Goal: Task Accomplishment & Management: Manage account settings

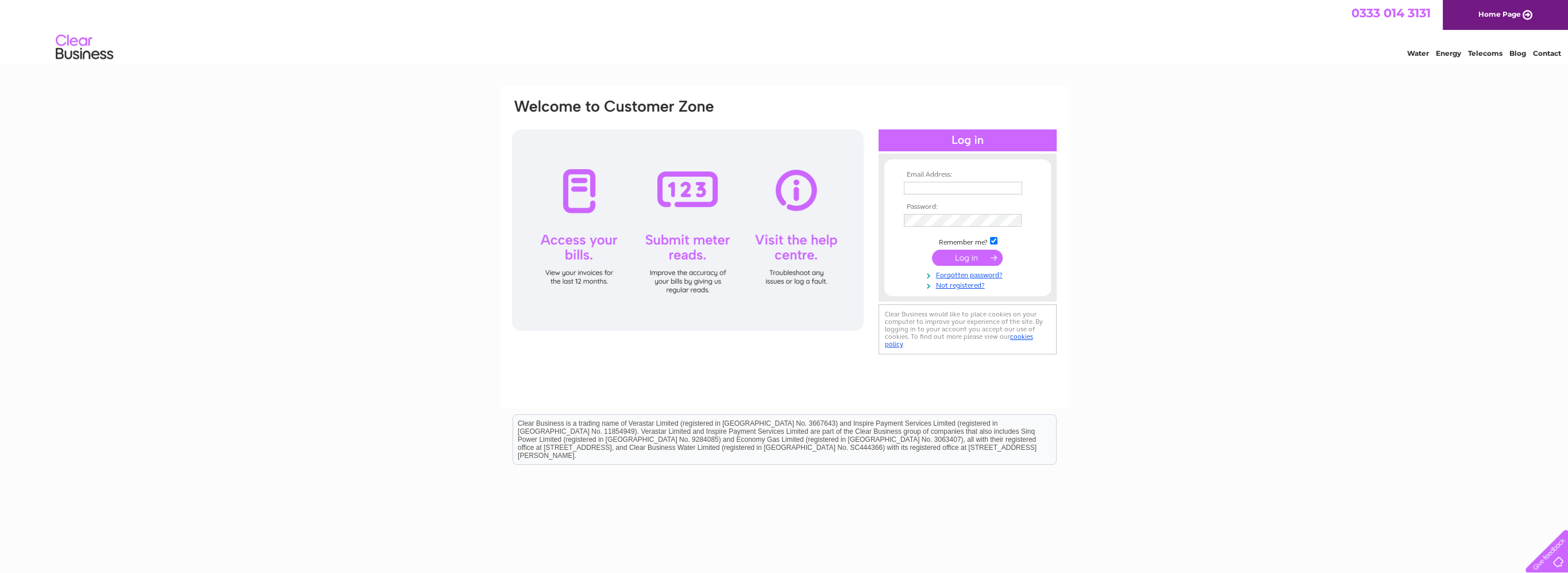
click at [993, 187] on input "text" at bounding box center [963, 187] width 119 height 12
type input "gillian@newgorbalsha.org.uk"
click at [972, 228] on td at bounding box center [967, 220] width 133 height 18
click at [980, 185] on input "text" at bounding box center [963, 187] width 119 height 12
click at [935, 185] on input "text" at bounding box center [963, 188] width 119 height 14
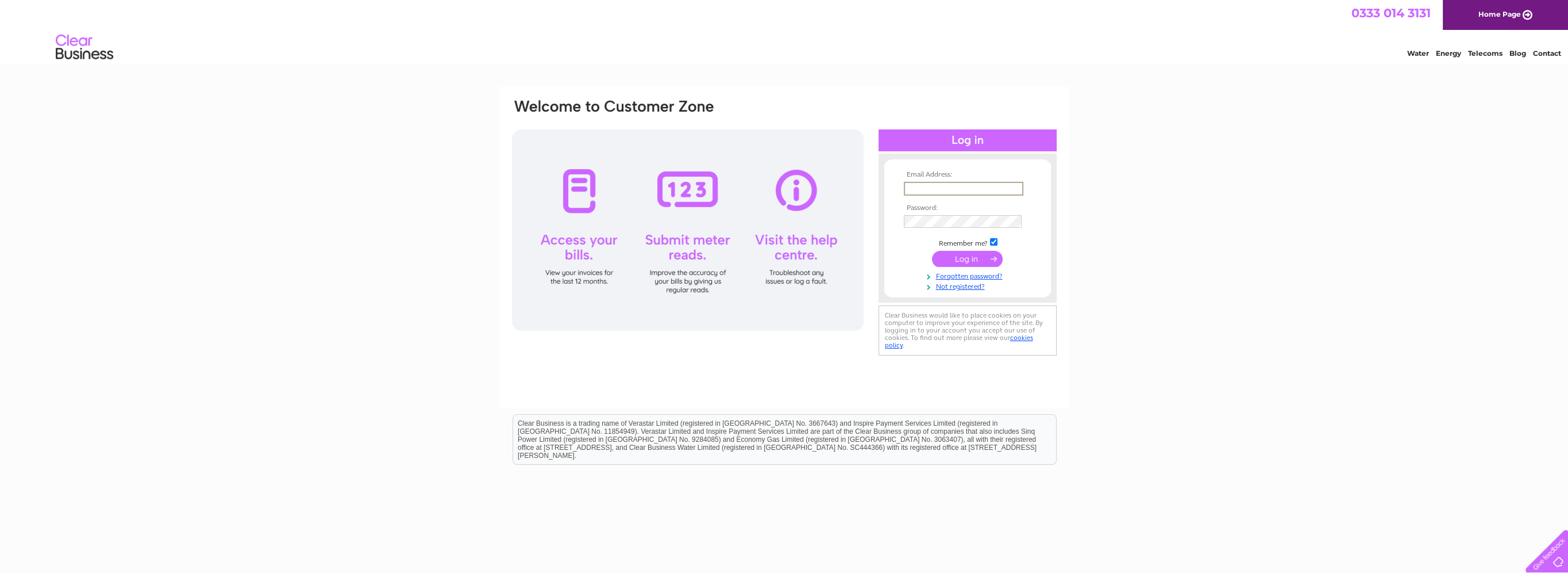
type input "[EMAIL_ADDRESS][DOMAIN_NAME]"
drag, startPoint x: 1373, startPoint y: 299, endPoint x: 1131, endPoint y: 271, distance: 243.6
click at [1374, 299] on div "Email Address: invoices@newgorbalsha.org.uk Password:" at bounding box center [784, 345] width 1568 height 519
click at [976, 254] on input "submit" at bounding box center [967, 258] width 71 height 16
click at [956, 184] on input "[EMAIL_ADDRESS][DOMAIN_NAME]" at bounding box center [963, 187] width 119 height 12
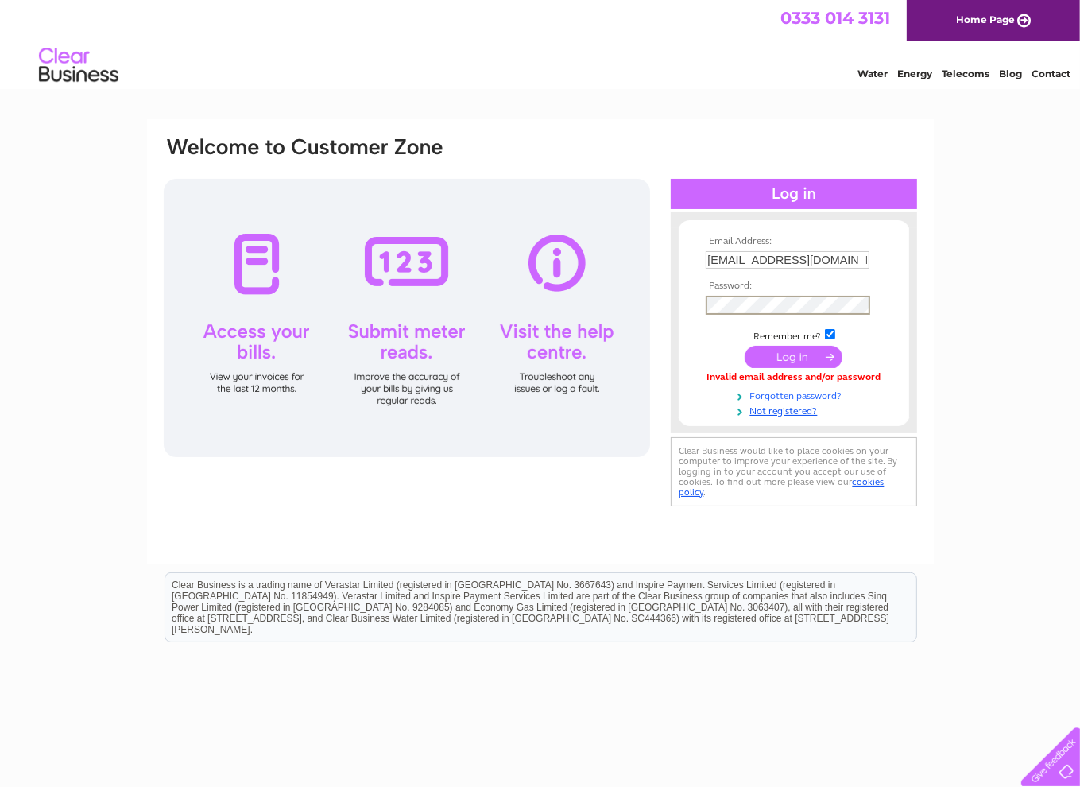
click at [796, 396] on link "Forgotten password?" at bounding box center [796, 394] width 180 height 15
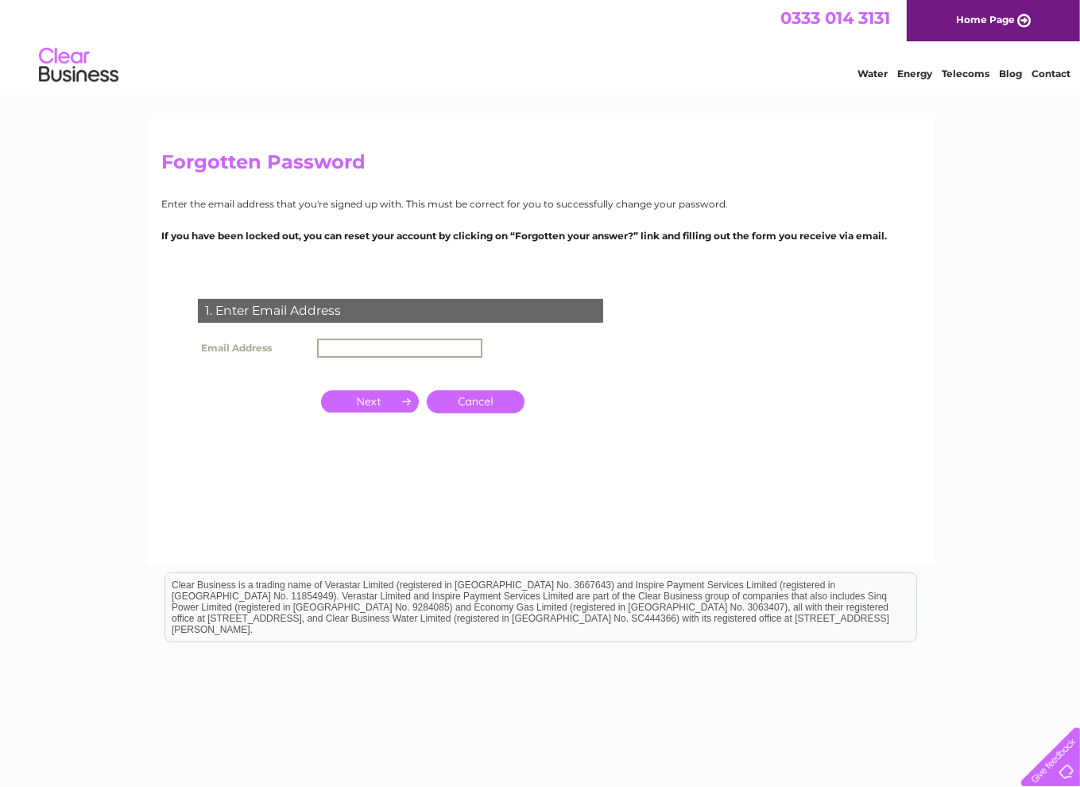
click at [391, 341] on input "text" at bounding box center [399, 348] width 165 height 19
type input "[EMAIL_ADDRESS][DOMAIN_NAME]"
click at [374, 404] on input "button" at bounding box center [370, 401] width 98 height 22
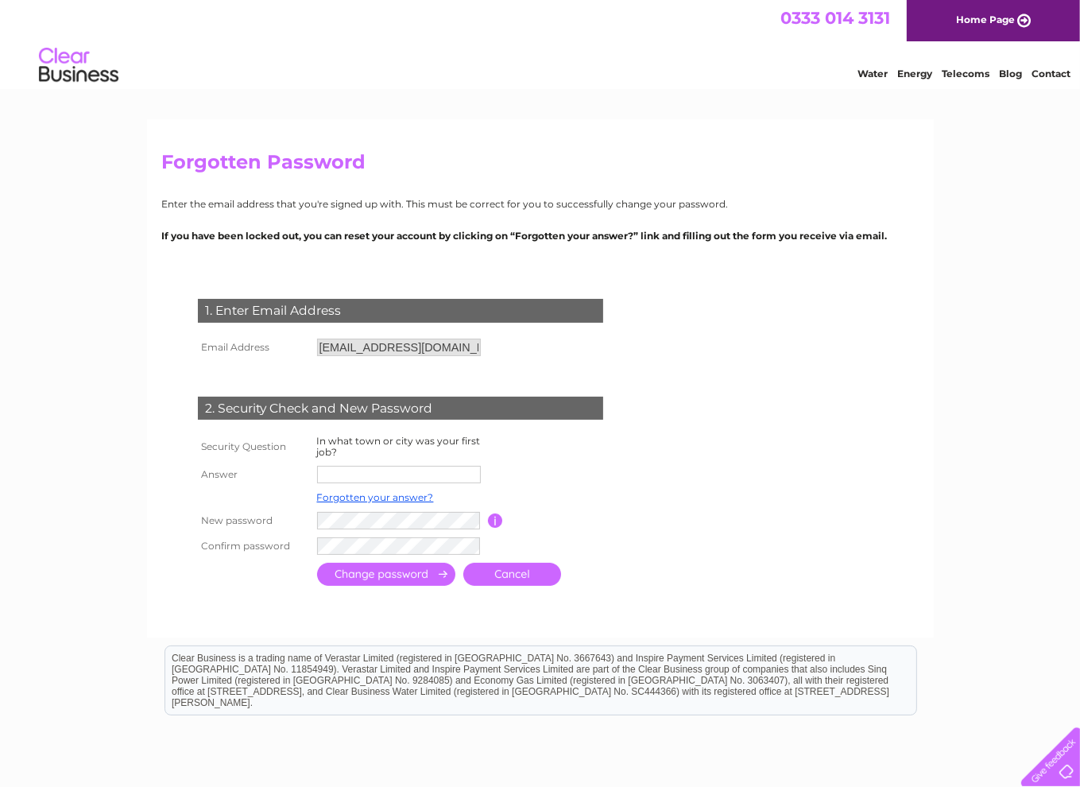
click at [389, 474] on input "text" at bounding box center [399, 474] width 164 height 17
type input "Glasgow"
click at [377, 567] on input "submit" at bounding box center [386, 575] width 138 height 23
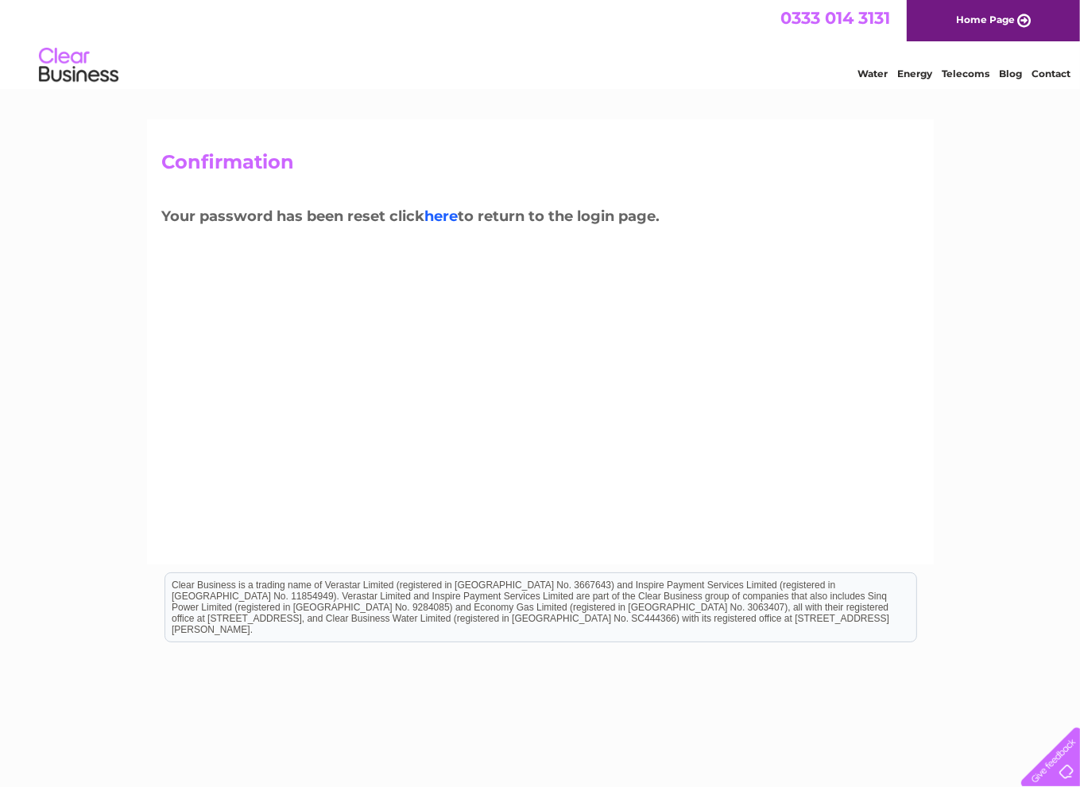
click at [442, 211] on link "here" at bounding box center [441, 215] width 33 height 17
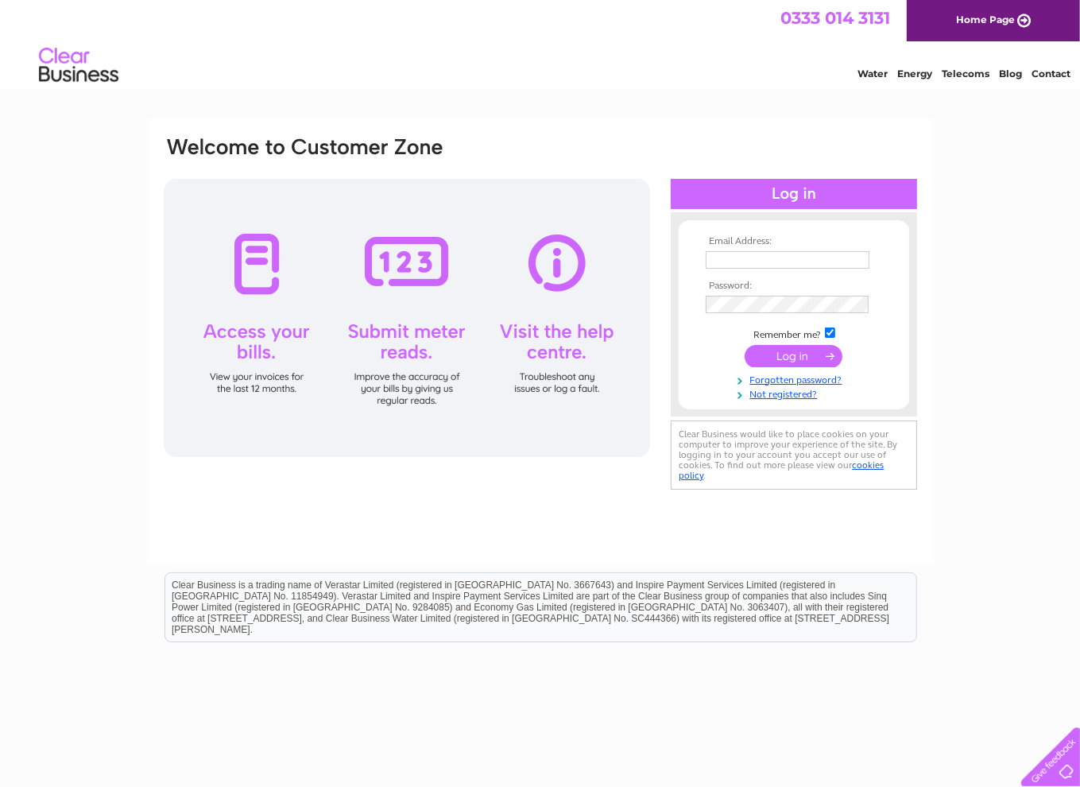
type input "[EMAIL_ADDRESS][DOMAIN_NAME]"
click at [820, 351] on input "submit" at bounding box center [794, 356] width 98 height 22
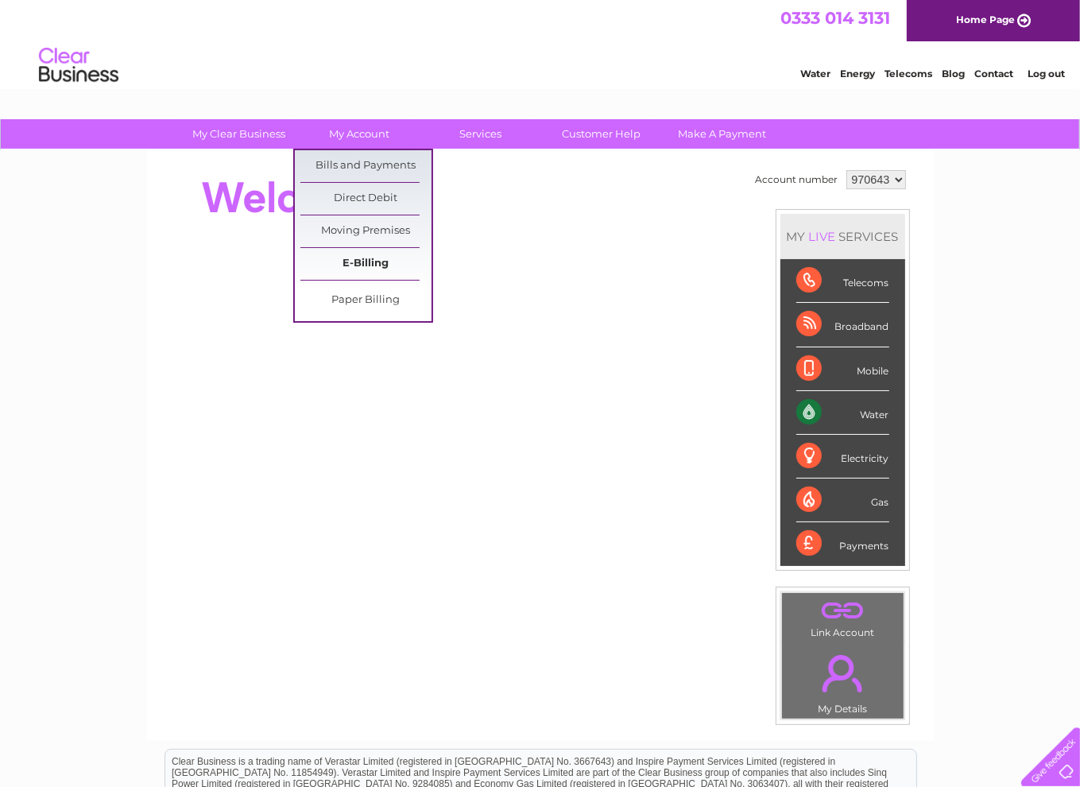
click at [366, 252] on link "E-Billing" at bounding box center [365, 264] width 131 height 32
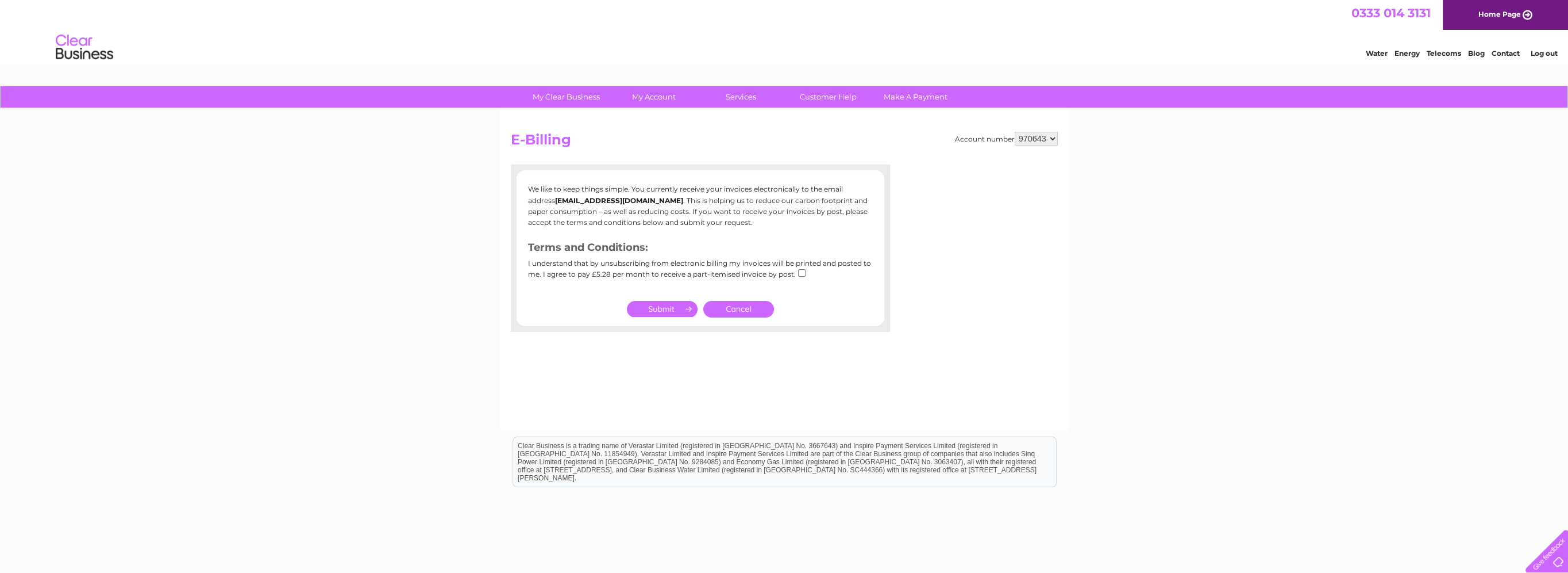
click at [781, 273] on input "checkbox" at bounding box center [802, 273] width 7 height 7
checkbox input "true"
click at [663, 305] on input "submit" at bounding box center [662, 309] width 71 height 16
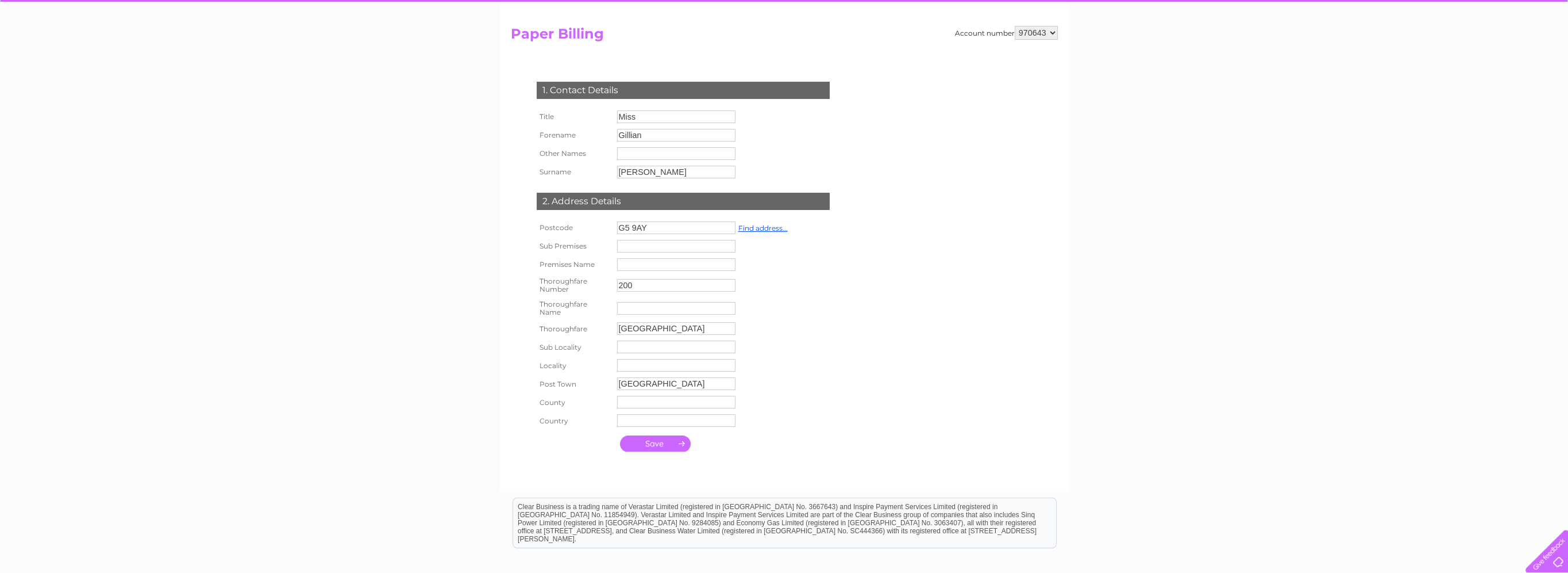
scroll to position [115, 0]
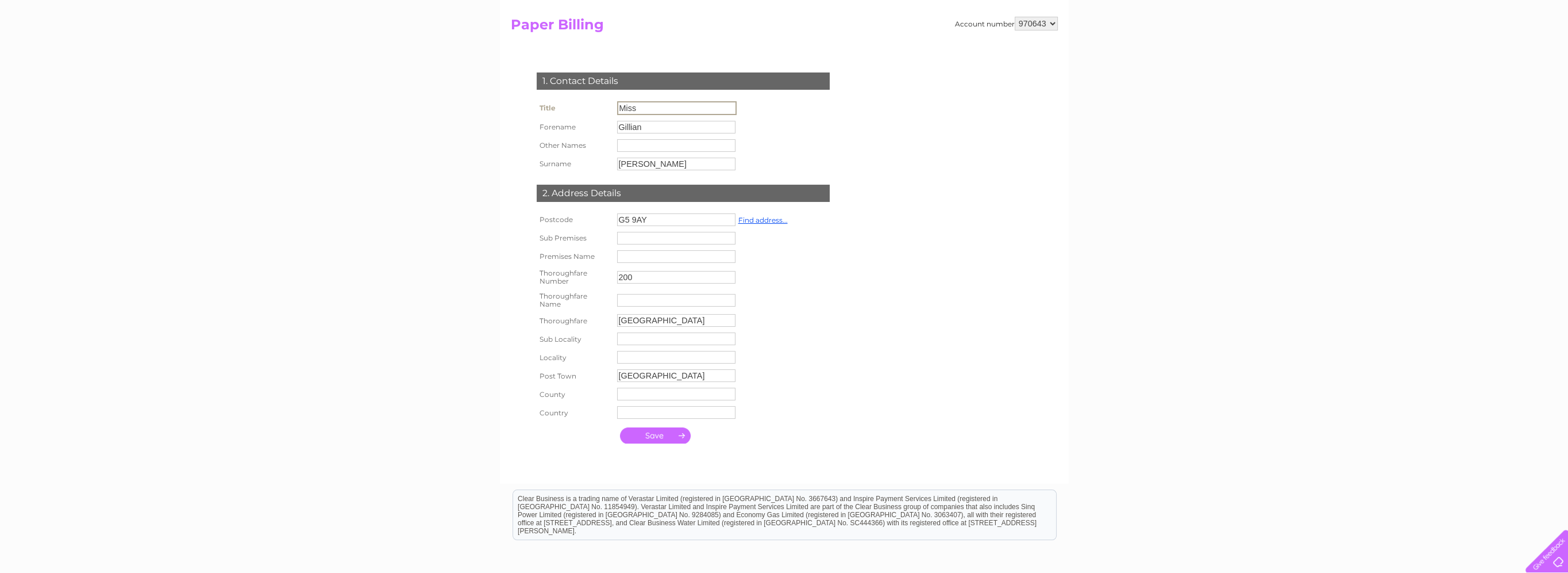
click at [653, 105] on input "Miss" at bounding box center [677, 108] width 119 height 14
drag, startPoint x: 663, startPoint y: 134, endPoint x: 648, endPoint y: 127, distance: 16.6
click at [648, 133] on td "Gillian" at bounding box center [677, 125] width 124 height 18
drag, startPoint x: 648, startPoint y: 126, endPoint x: 609, endPoint y: 126, distance: 39.0
click at [609, 126] on tr "Forename Gillian" at bounding box center [637, 126] width 206 height 20
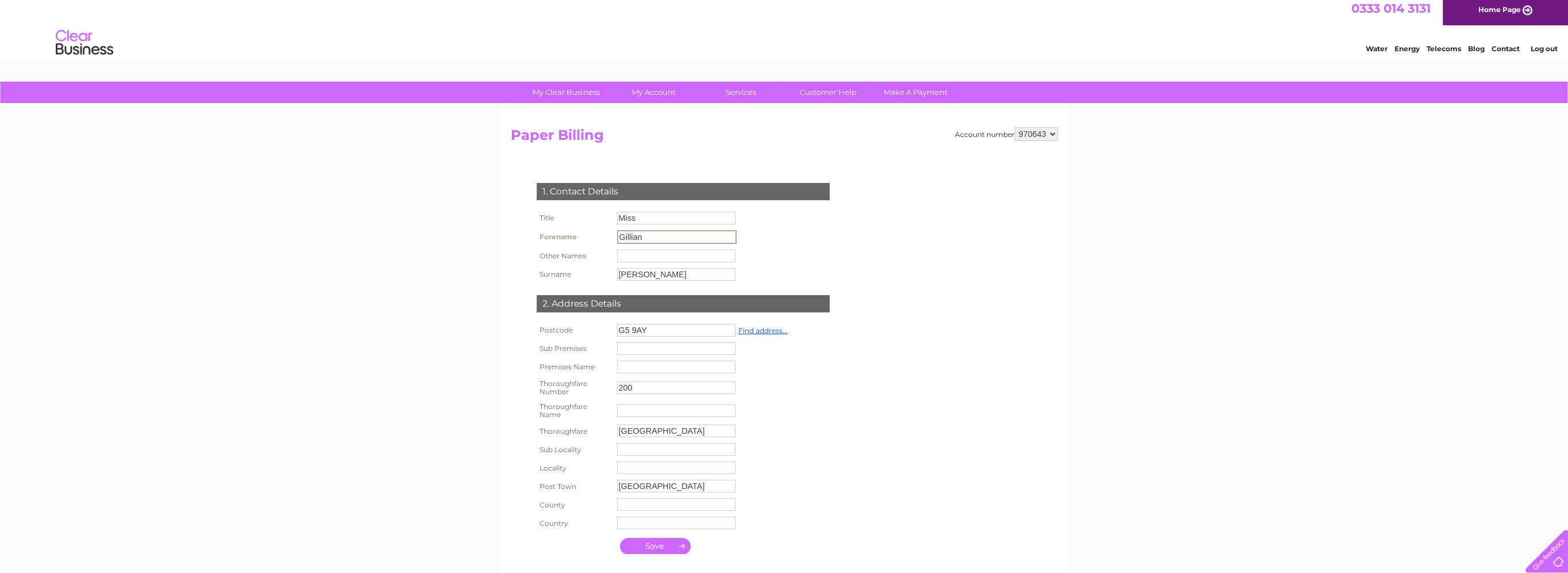
scroll to position [0, 0]
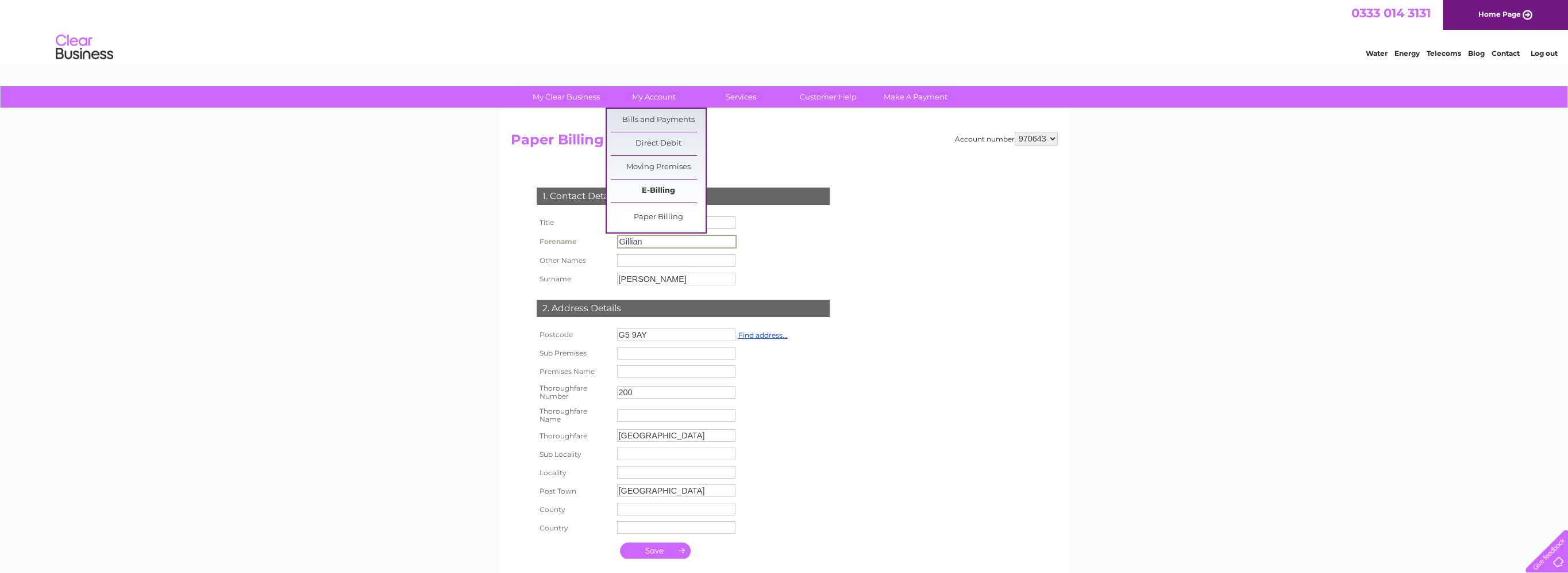
click at [662, 190] on link "E-Billing" at bounding box center [658, 191] width 95 height 23
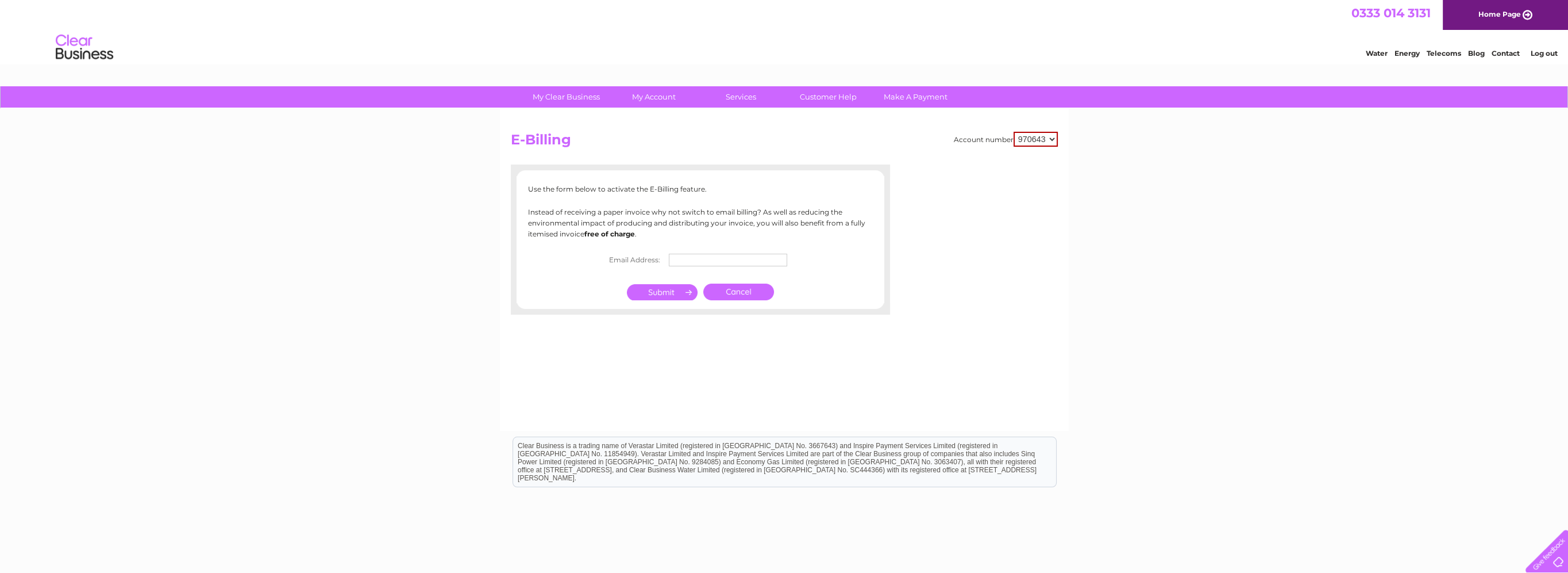
click at [711, 260] on input "text" at bounding box center [728, 260] width 119 height 12
type input "invoices@newgorbalsha.org.uk"
click at [659, 292] on input "submit" at bounding box center [662, 293] width 71 height 16
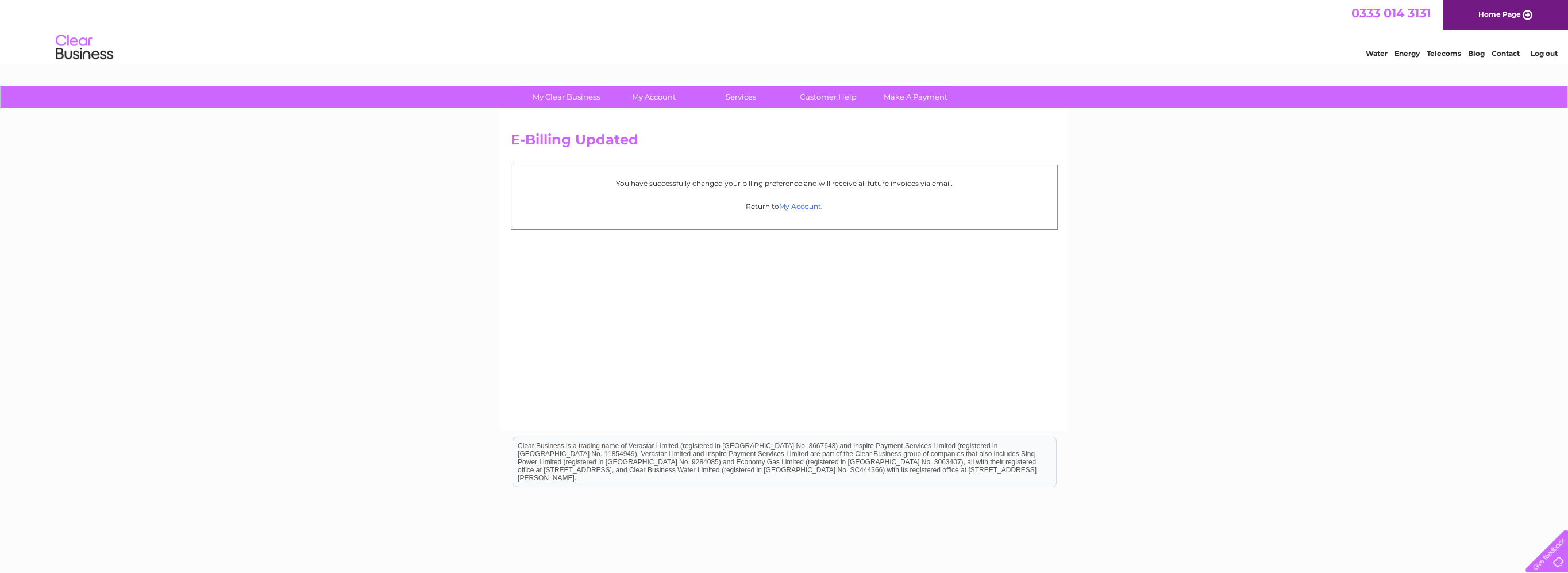
click at [804, 205] on link "My Account" at bounding box center [800, 206] width 42 height 9
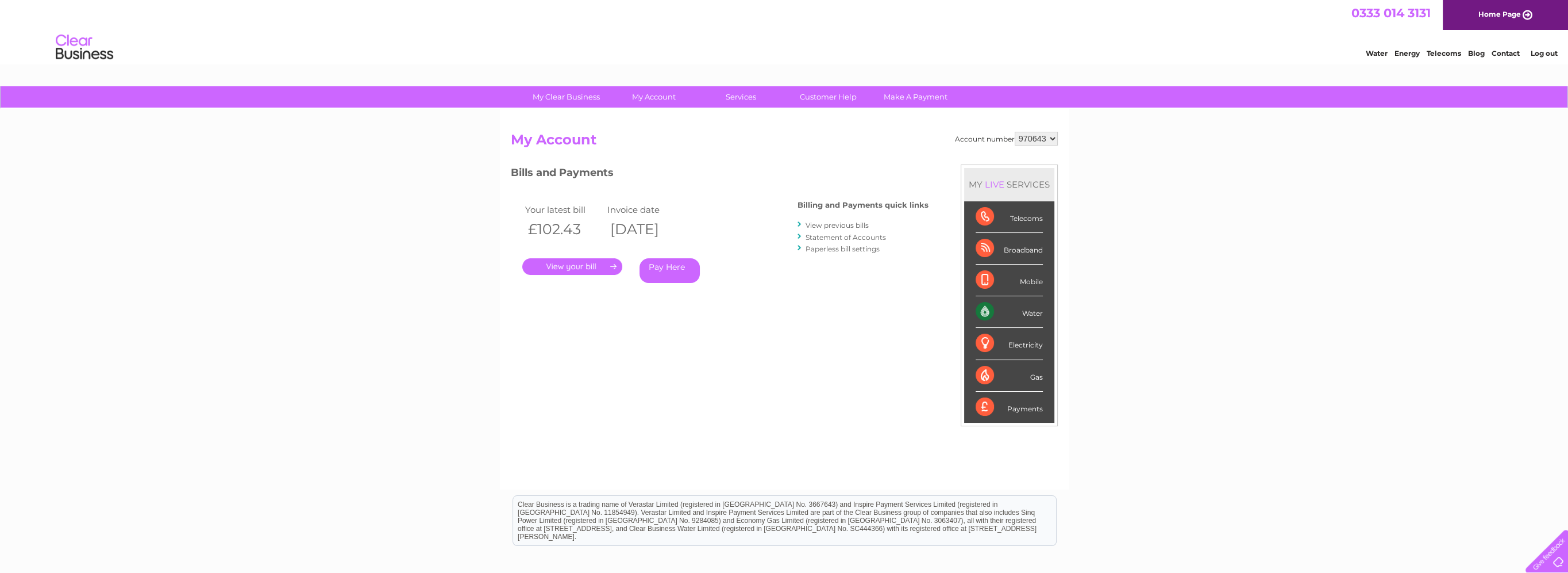
click at [576, 265] on link "." at bounding box center [573, 266] width 100 height 17
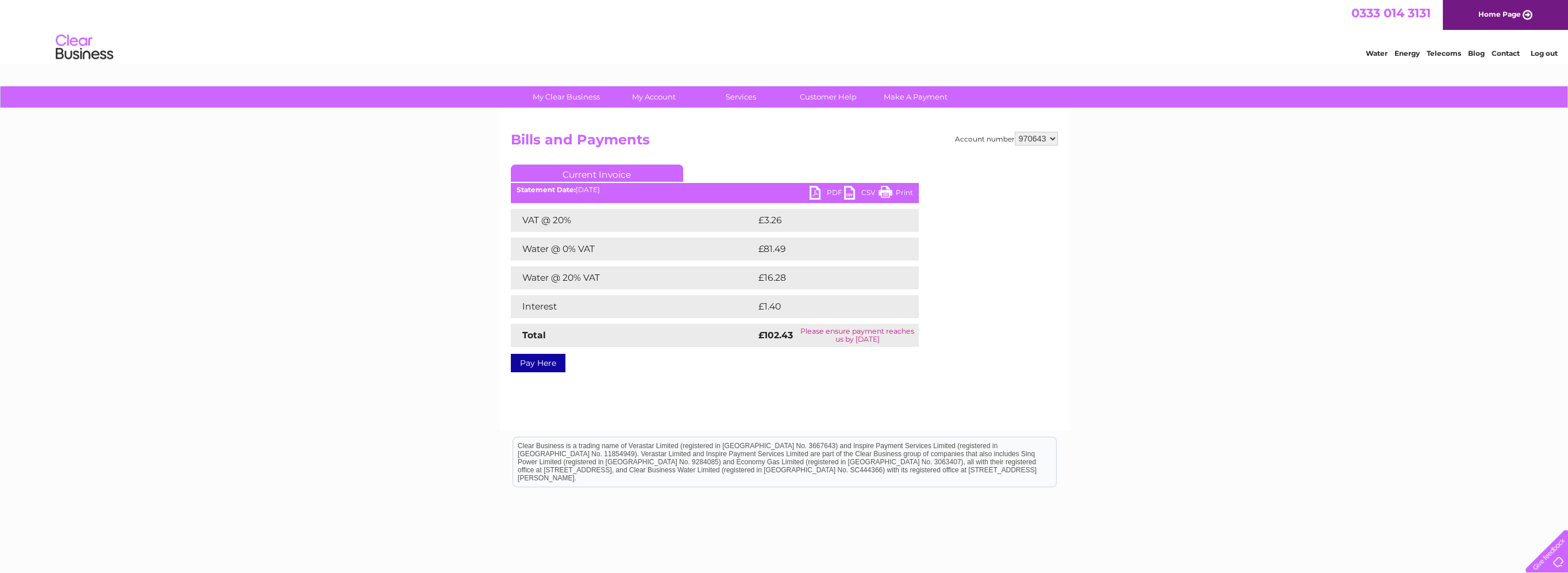
click at [904, 190] on link "Print" at bounding box center [896, 194] width 35 height 17
click at [821, 193] on link "PDF" at bounding box center [827, 194] width 35 height 17
